Goal: Transaction & Acquisition: Purchase product/service

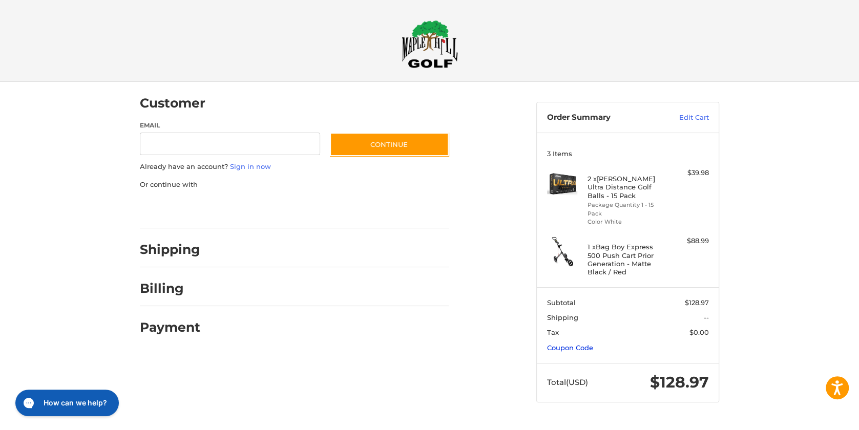
click at [572, 349] on link "Coupon Code" at bounding box center [570, 348] width 46 height 8
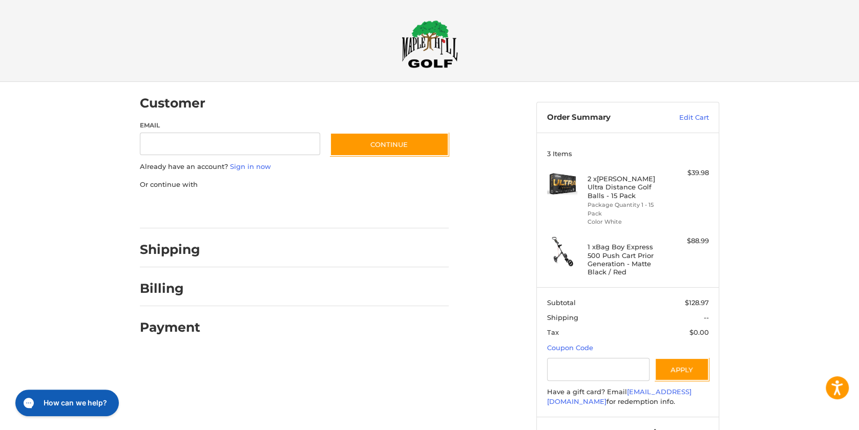
click at [604, 357] on section "Subtotal $128.97 Shipping -- Tax $0.00 Coupon Code Gift Certificate or Coupon C…" at bounding box center [628, 352] width 182 height 130
click at [610, 370] on input "Gift Certificate or Coupon Code" at bounding box center [598, 369] width 103 height 23
type input "*"
type input "********"
click at [685, 371] on button "Apply" at bounding box center [681, 369] width 54 height 23
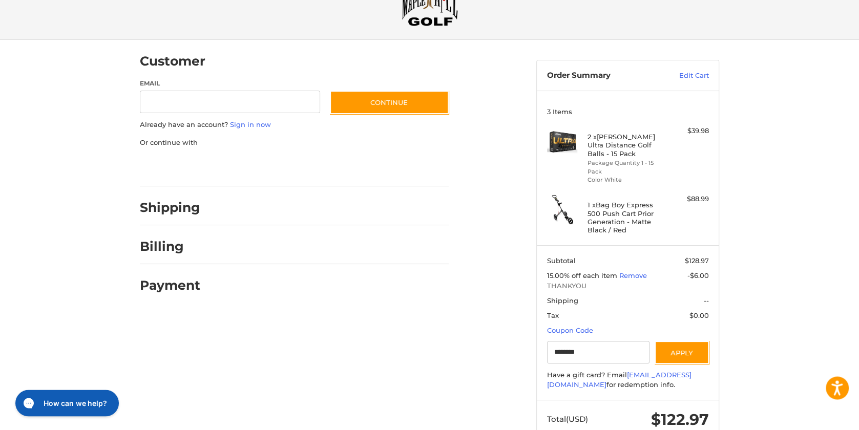
scroll to position [15, 0]
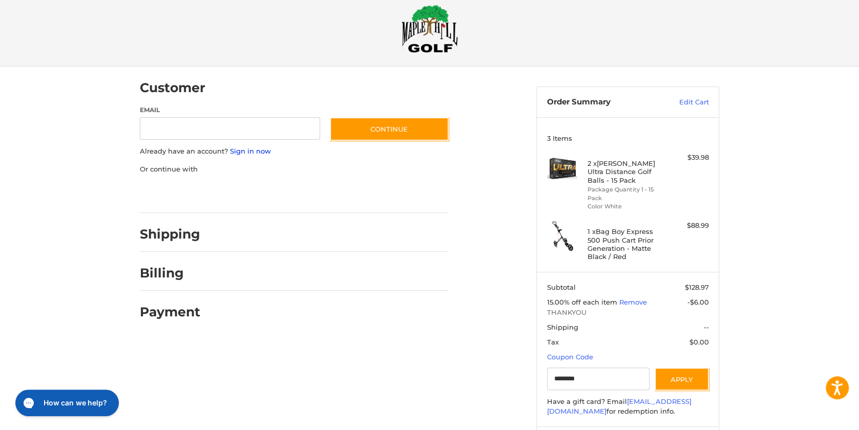
click at [241, 150] on link "Sign in now" at bounding box center [250, 151] width 41 height 8
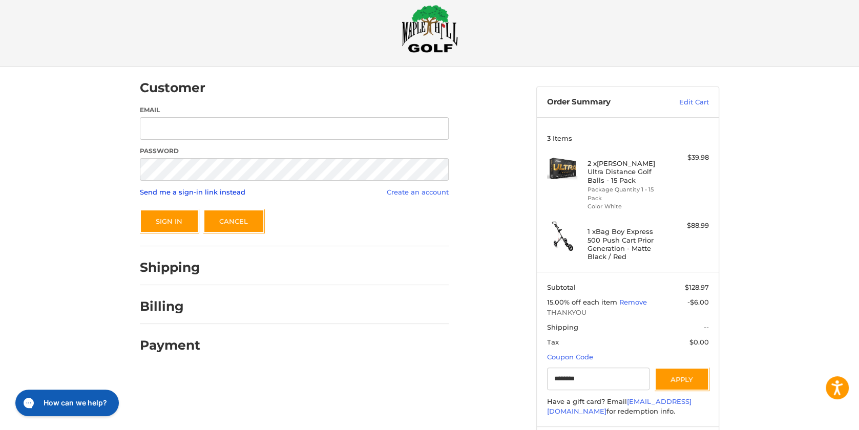
click at [192, 194] on link "Send me a sign-in link instead" at bounding box center [192, 192] width 105 height 8
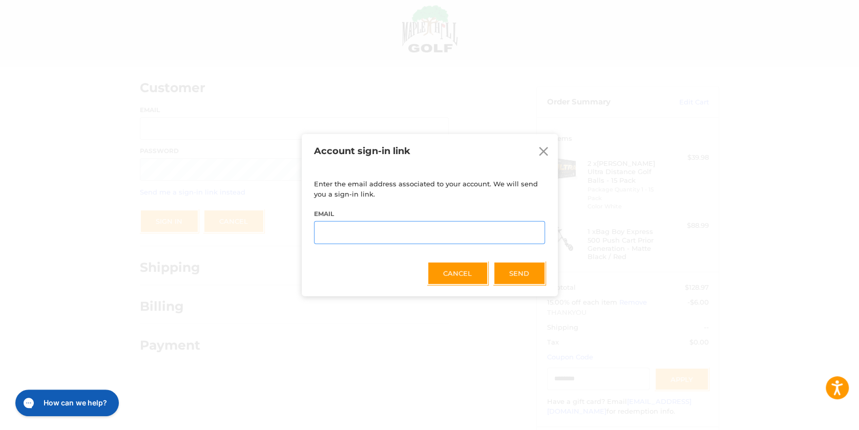
click at [445, 234] on input "Email" at bounding box center [429, 232] width 231 height 23
type input "*"
type input "**********"
click at [522, 272] on button "Send" at bounding box center [519, 273] width 52 height 24
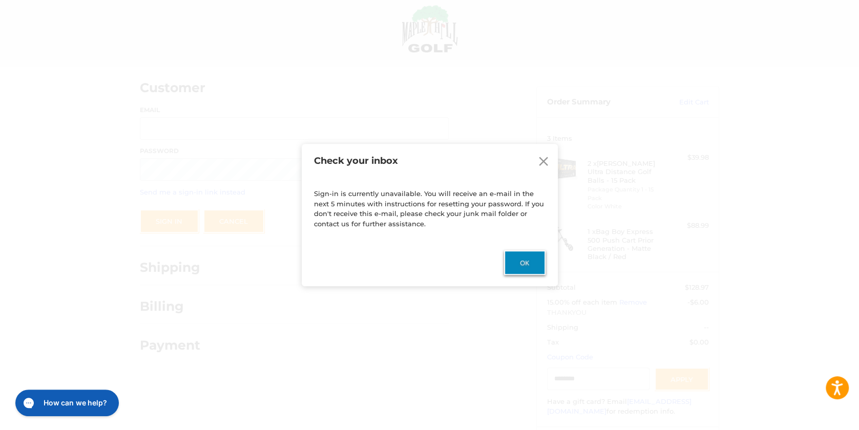
click at [526, 264] on button "Ok" at bounding box center [524, 262] width 41 height 25
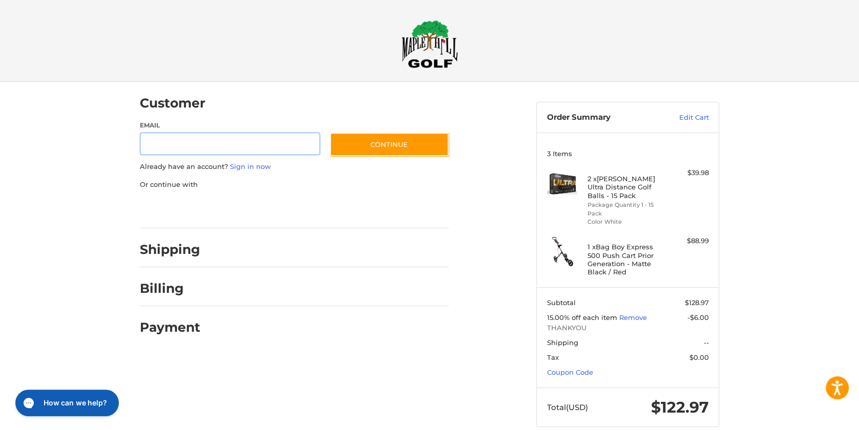
click at [213, 138] on input "Email" at bounding box center [230, 144] width 180 height 23
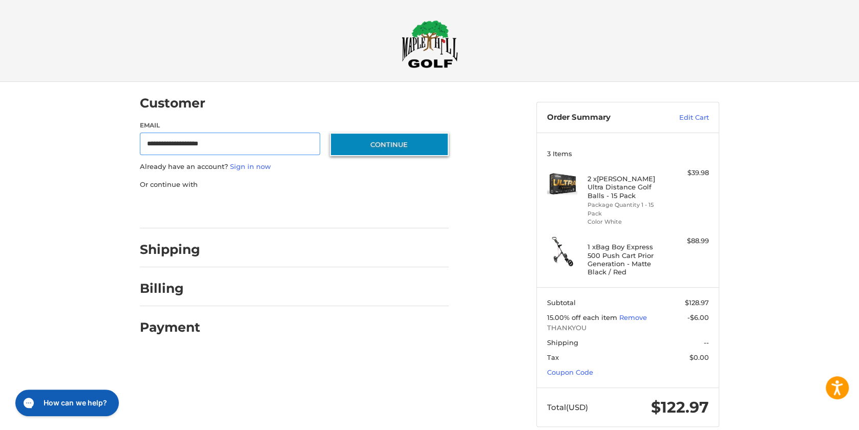
type input "**********"
click at [413, 145] on button "Continue" at bounding box center [389, 145] width 119 height 24
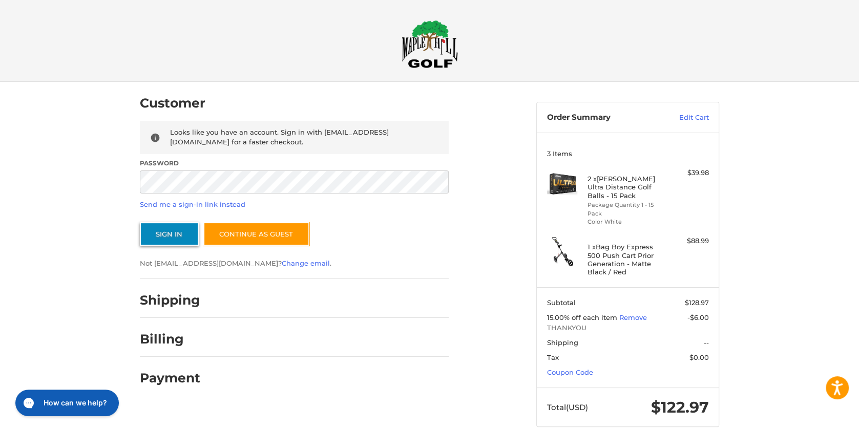
click at [171, 229] on button "Sign In" at bounding box center [169, 234] width 59 height 24
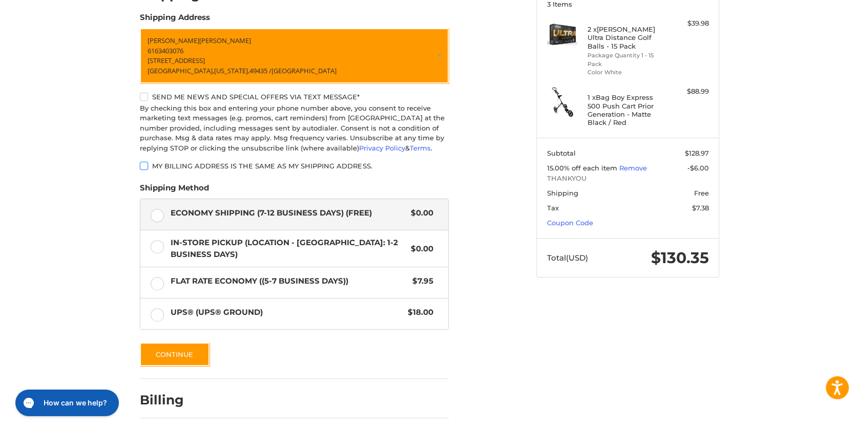
scroll to position [166, 0]
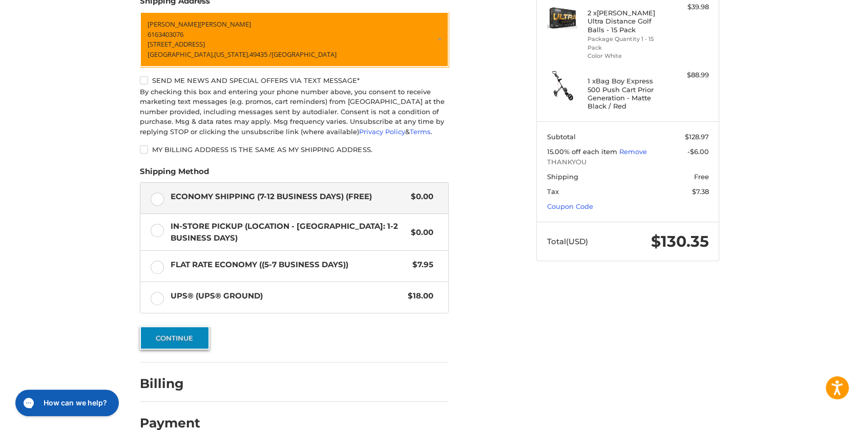
click at [163, 339] on button "Continue" at bounding box center [175, 338] width 70 height 24
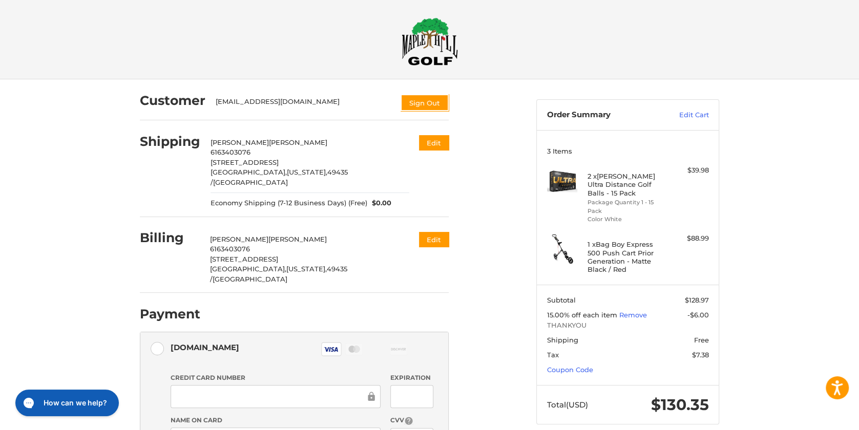
scroll to position [0, 0]
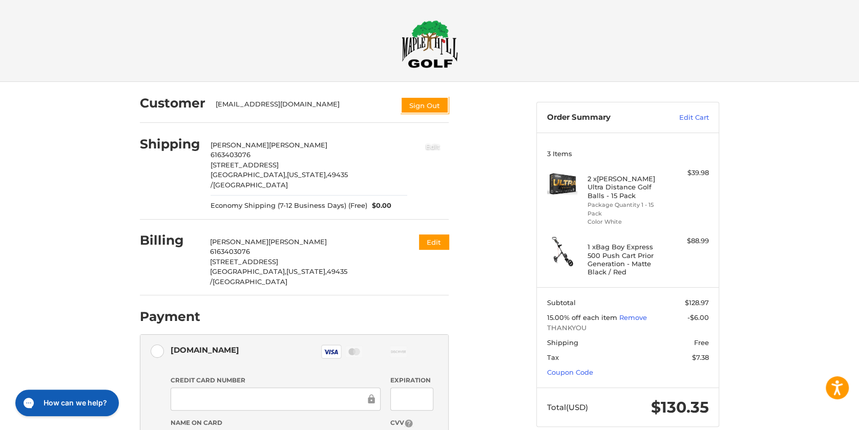
click at [432, 149] on button "Edit" at bounding box center [433, 146] width 32 height 17
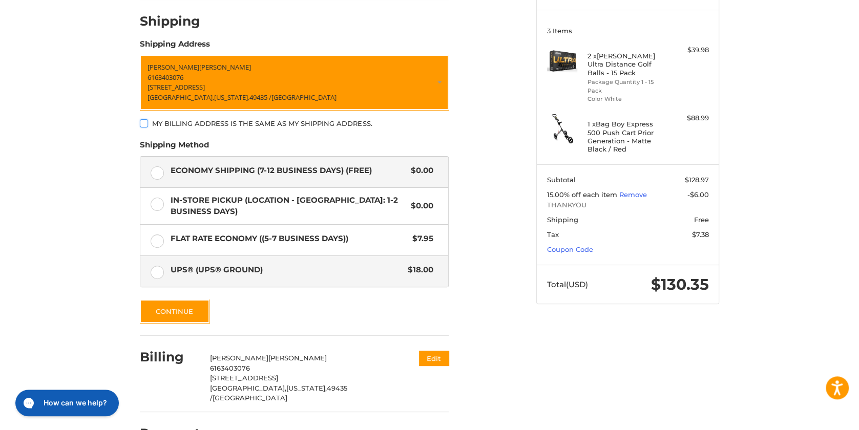
scroll to position [123, 0]
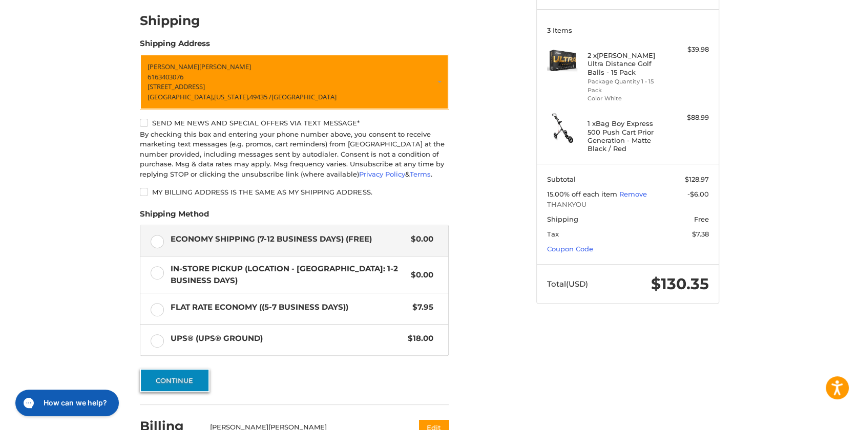
click at [194, 385] on button "Continue" at bounding box center [175, 381] width 70 height 24
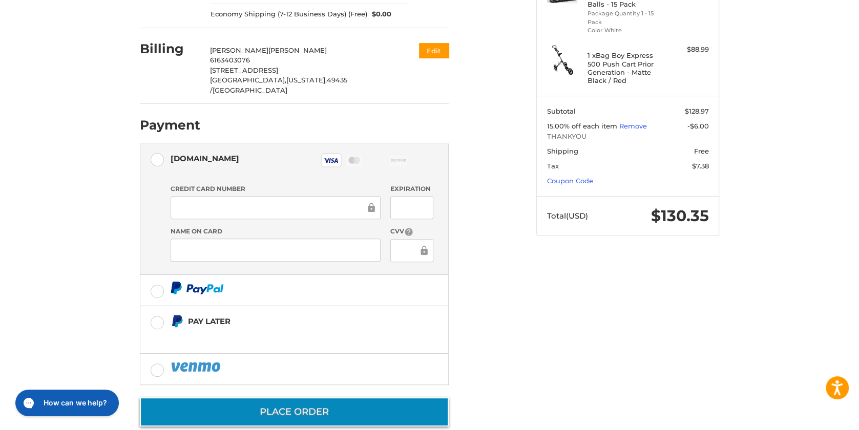
scroll to position [190, 0]
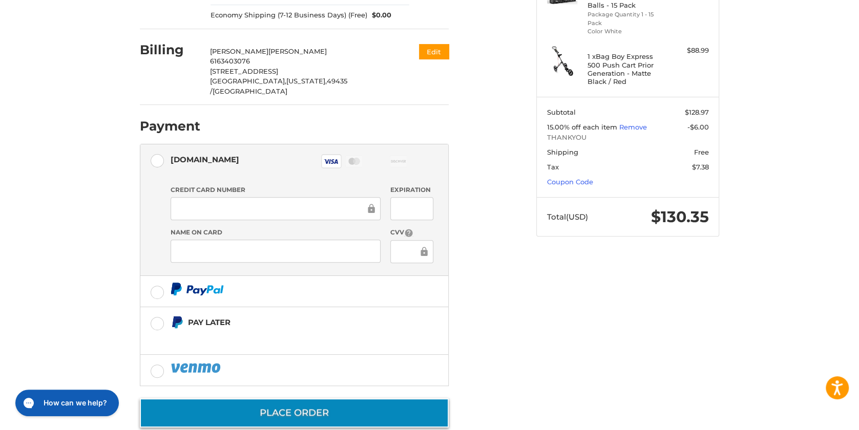
click at [335, 398] on button "Place Order" at bounding box center [294, 412] width 309 height 29
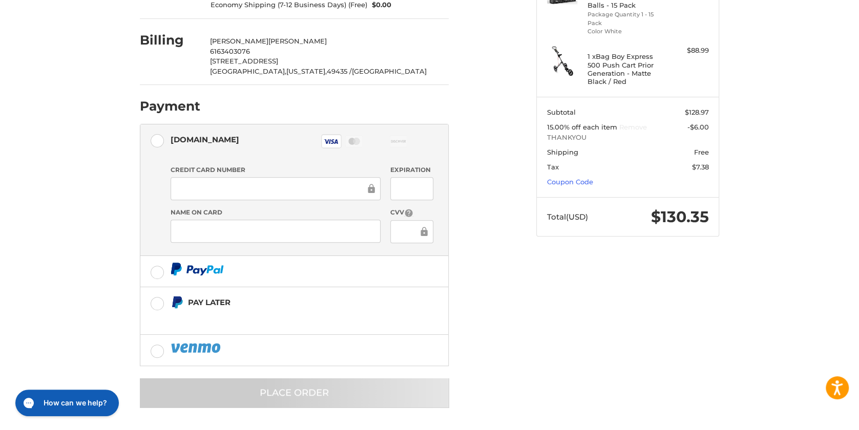
scroll to position [0, 0]
